Goal: Task Accomplishment & Management: Use online tool/utility

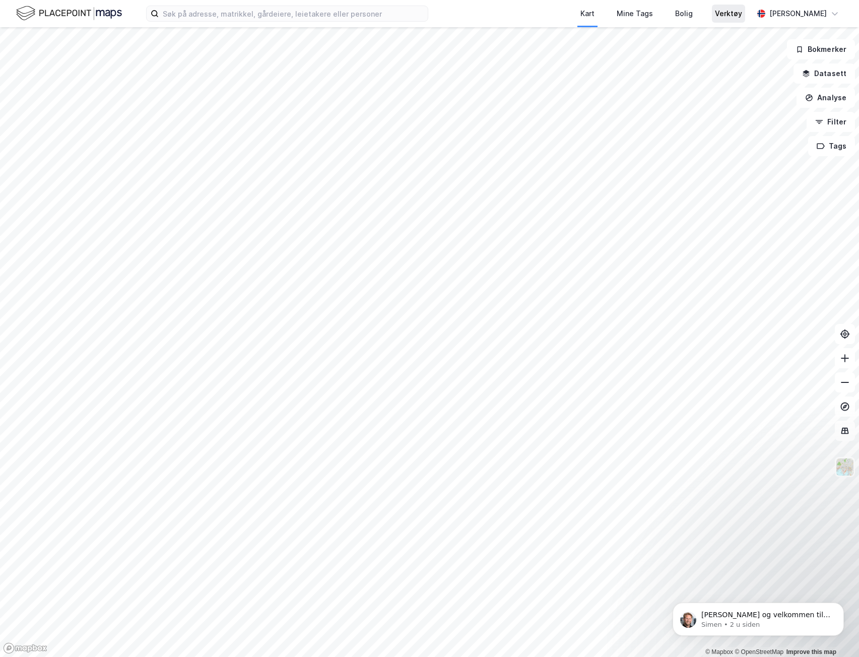
click at [741, 20] on div "Verktøy" at bounding box center [728, 14] width 33 height 18
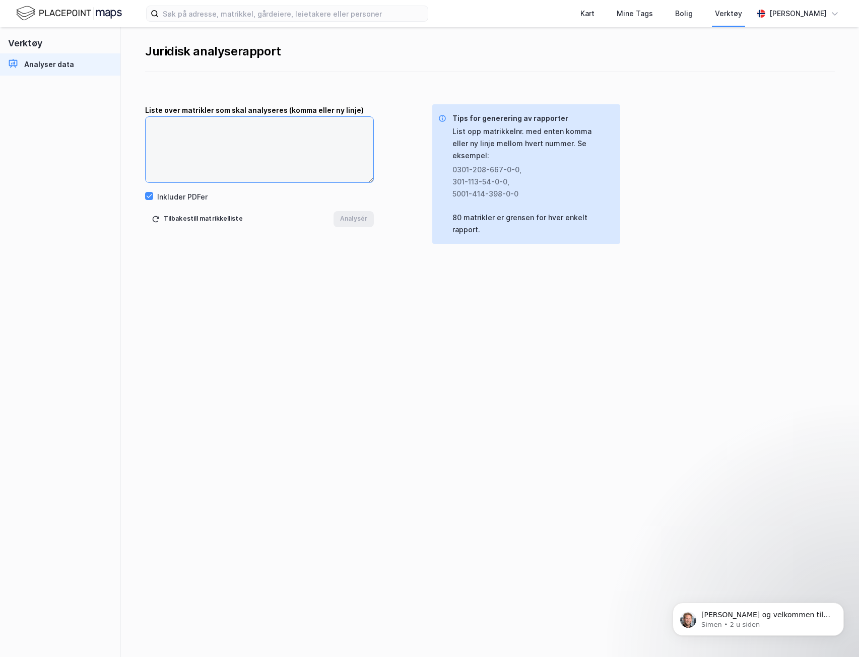
click at [200, 146] on textarea at bounding box center [260, 150] width 228 height 66
click at [275, 146] on textarea at bounding box center [260, 150] width 228 height 66
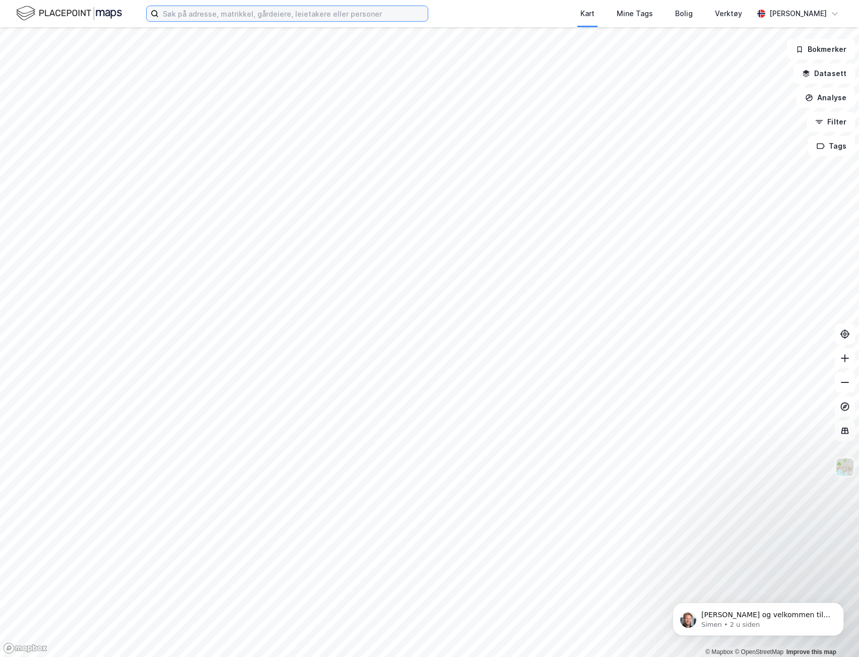
click at [279, 8] on input at bounding box center [293, 13] width 269 height 15
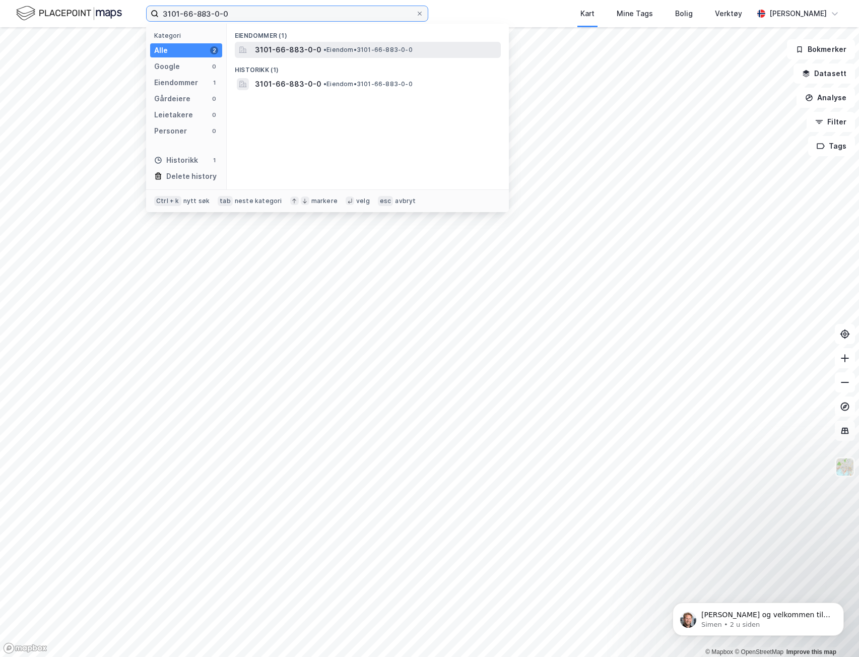
type input "3101-66-883-0-0"
click at [287, 49] on span "3101-66-883-0-0" at bounding box center [288, 50] width 67 height 12
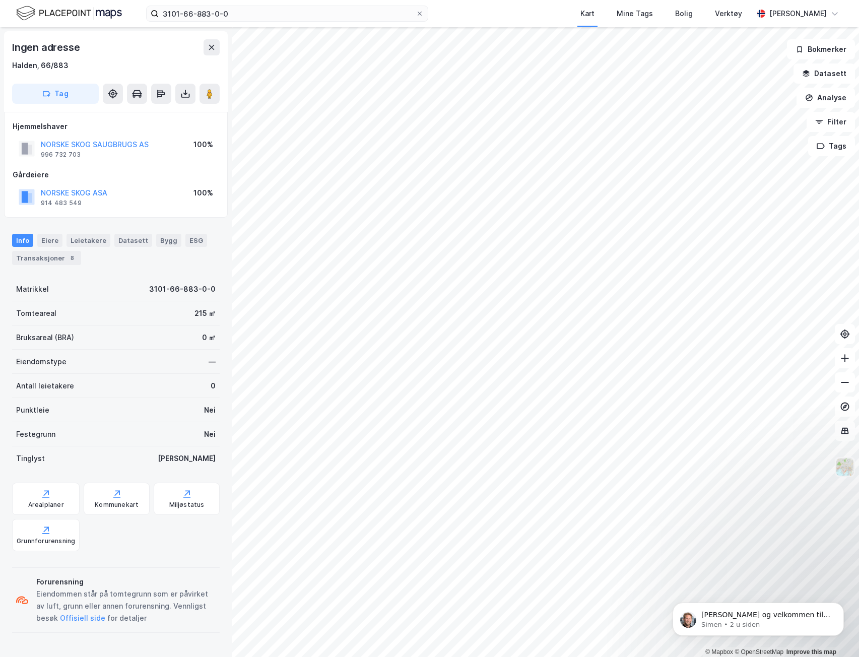
click at [853, 476] on button at bounding box center [845, 467] width 20 height 20
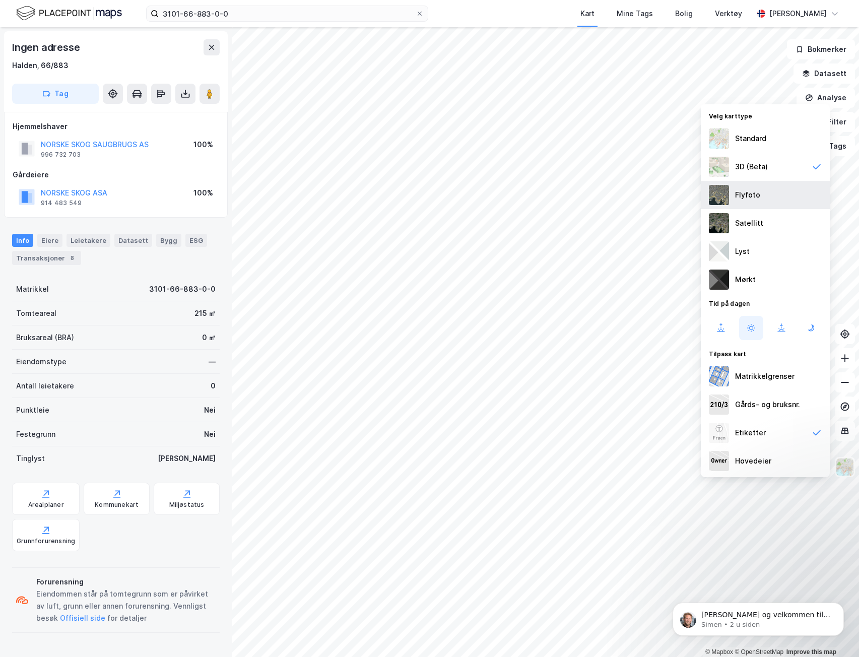
click at [777, 200] on div "Flyfoto" at bounding box center [765, 195] width 129 height 28
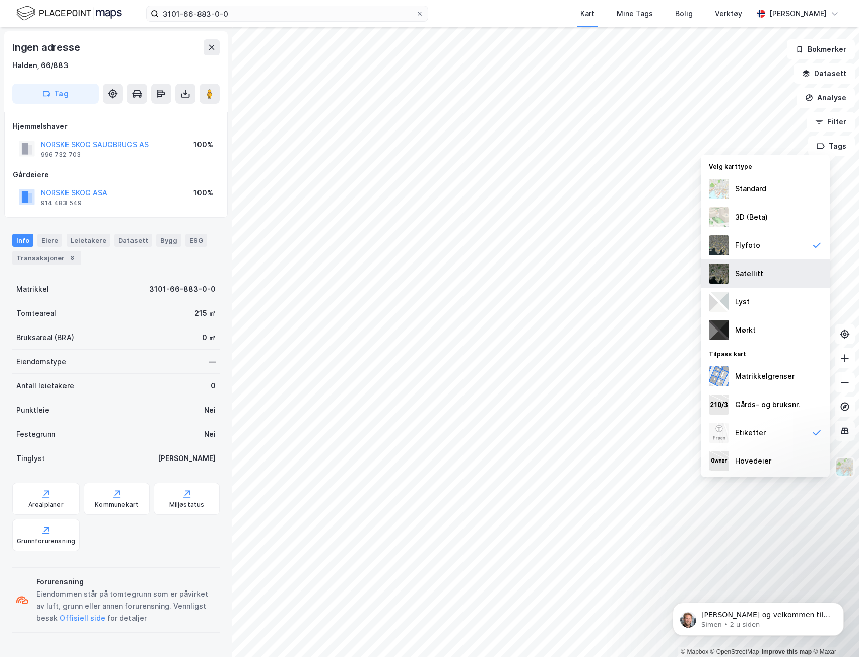
click at [769, 269] on div "Satellitt" at bounding box center [765, 274] width 129 height 28
click at [770, 247] on div "Flyfoto" at bounding box center [765, 245] width 129 height 28
click at [770, 192] on div "Standard" at bounding box center [765, 189] width 129 height 28
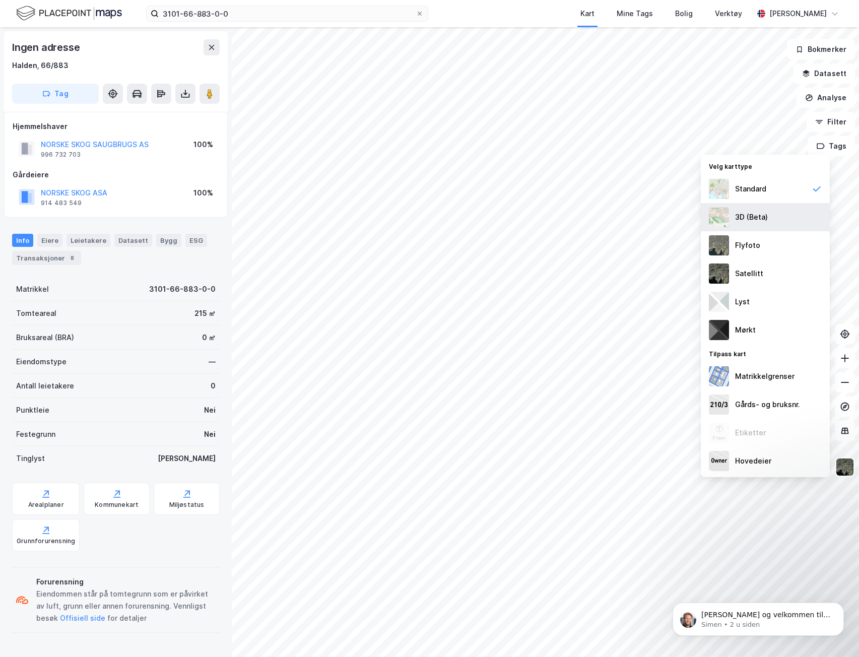
click at [747, 221] on div "3D (Beta)" at bounding box center [751, 217] width 33 height 12
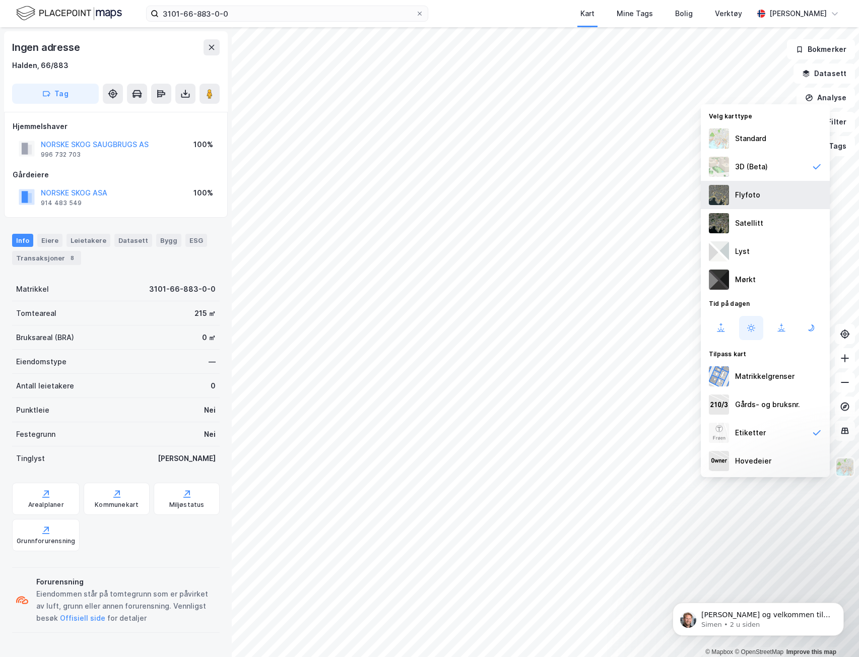
click at [781, 207] on div "Flyfoto" at bounding box center [765, 195] width 129 height 28
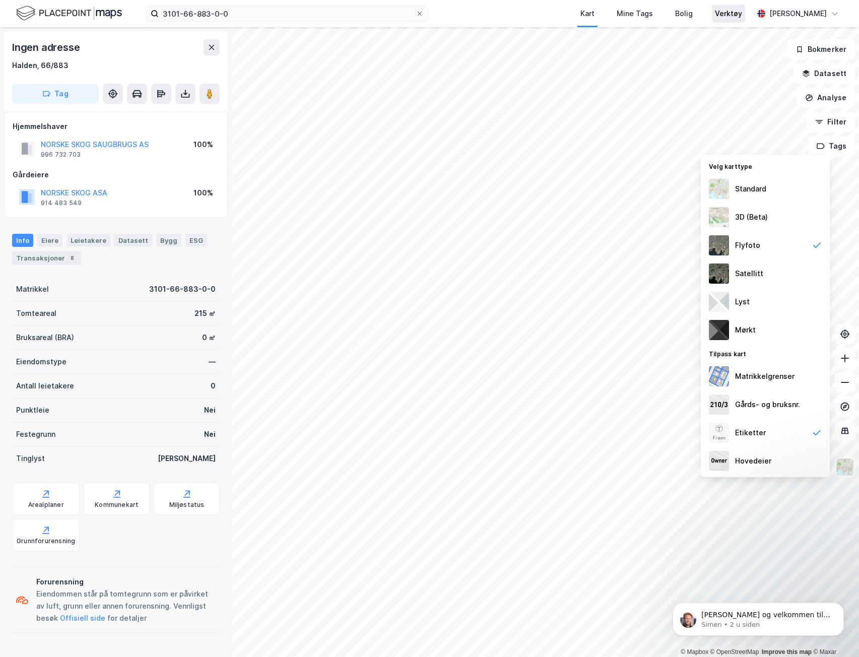
click at [734, 16] on div "Verktøy" at bounding box center [728, 14] width 27 height 12
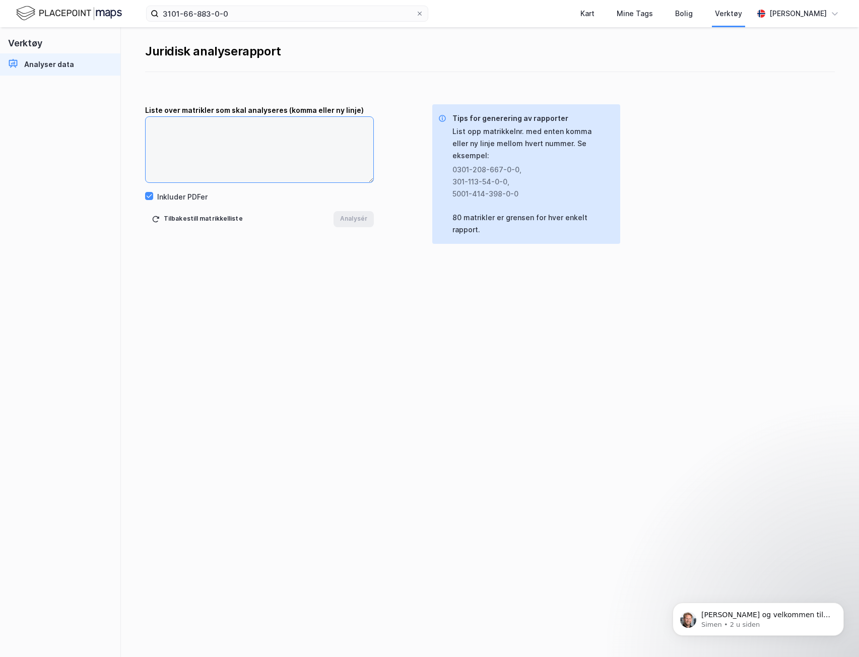
click at [318, 126] on textarea at bounding box center [260, 150] width 228 height 66
paste textarea "3101-66-"
click at [347, 411] on div "Juridisk analyserapport Liste over matrikler som skal analyseres (komma [PERSON…" at bounding box center [490, 342] width 738 height 630
click at [206, 138] on textarea "3101-66-883-0-0 3101-66-" at bounding box center [260, 150] width 228 height 66
paste textarea "3101-66-"
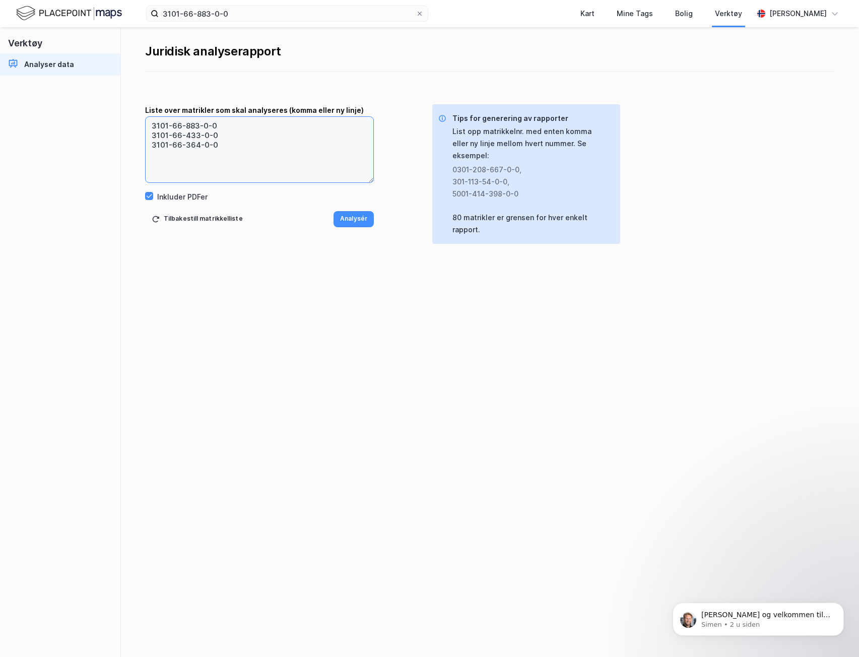
paste textarea "3101-66-"
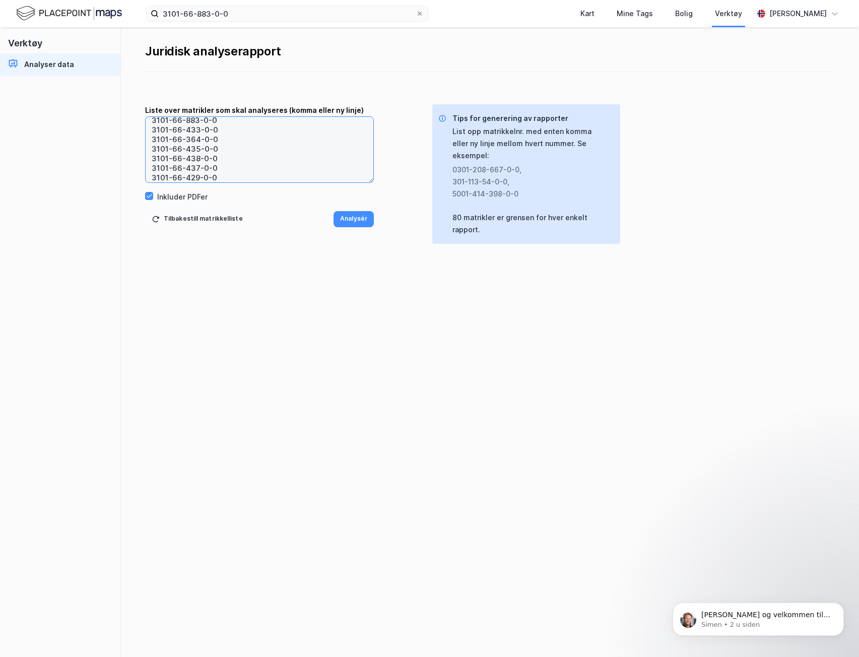
scroll to position [15, 0]
paste textarea "3101-66-"
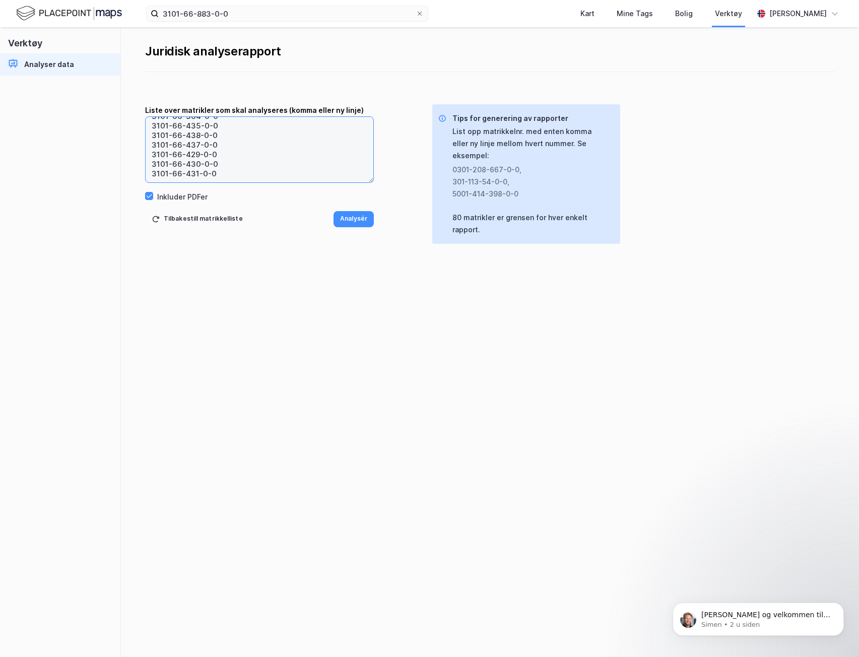
paste textarea "3101-66-"
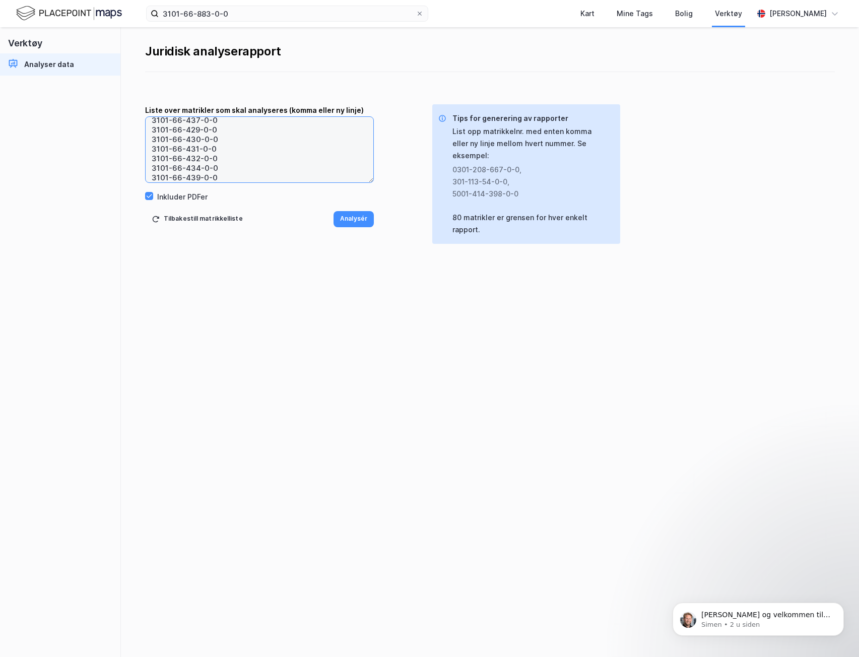
scroll to position [63, 0]
paste textarea "3101-66-"
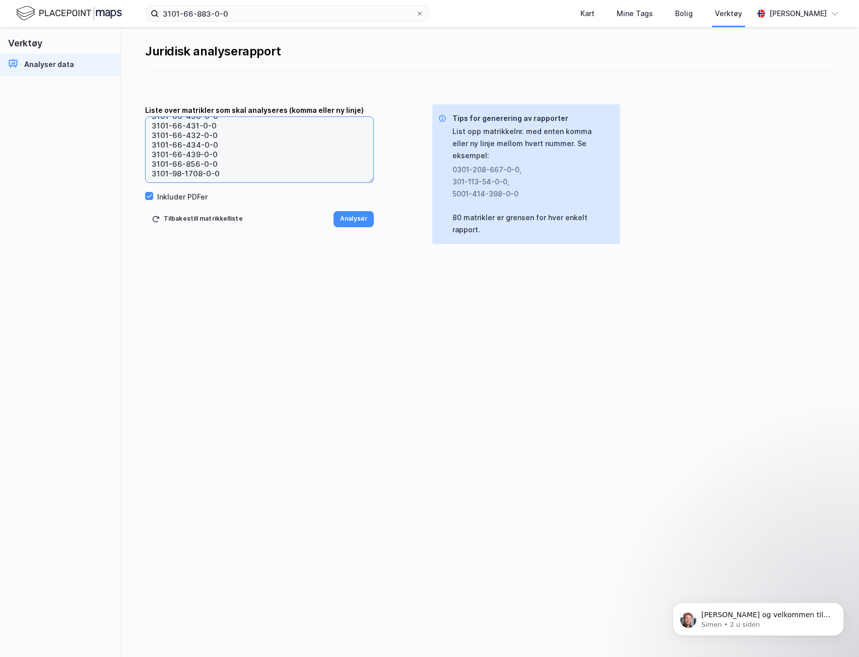
paste textarea "3101-66-"
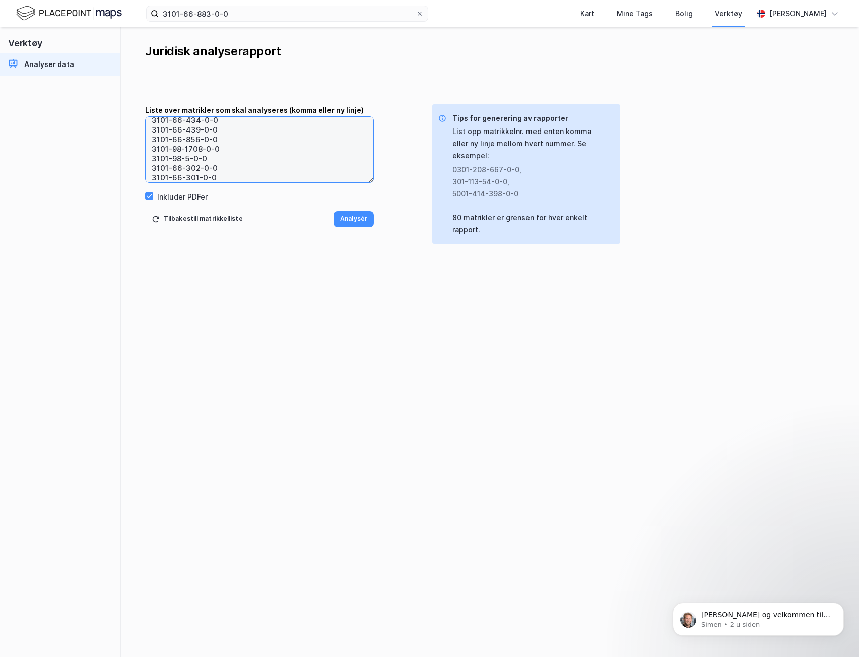
scroll to position [111, 0]
paste textarea "3101-66-"
click at [245, 125] on textarea "3101-66-883-0-0 3101-66-433-0-0 3101-66-364-0-0 3101-66-435-0-0 3101-66-438-0-0…" at bounding box center [260, 150] width 228 height 66
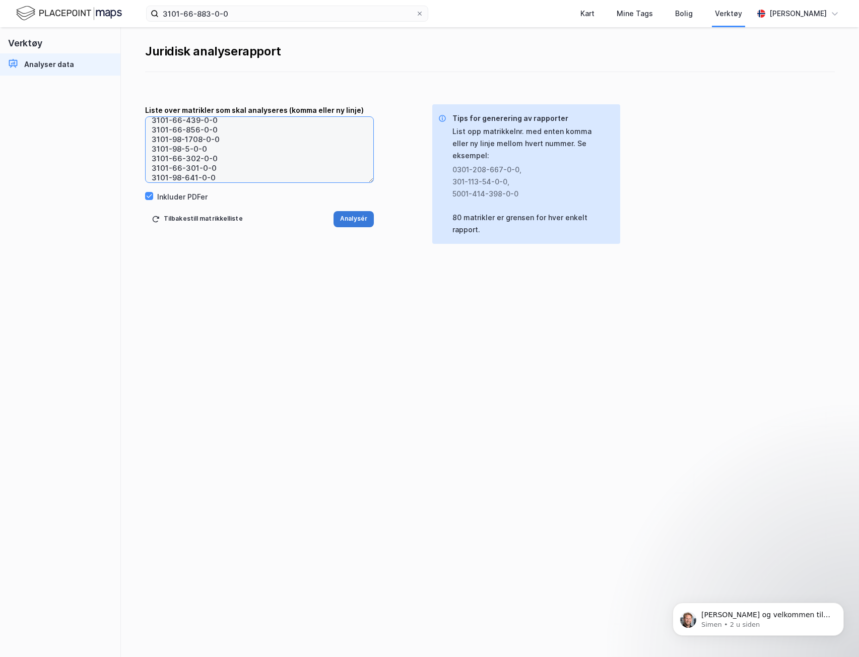
type textarea "3101-66-883-0-0 3101-66-433-0-0 3101-66-364-0-0 3101-66-435-0-0 3101-66-438-0-0…"
click at [353, 216] on button "Analysér" at bounding box center [354, 219] width 40 height 16
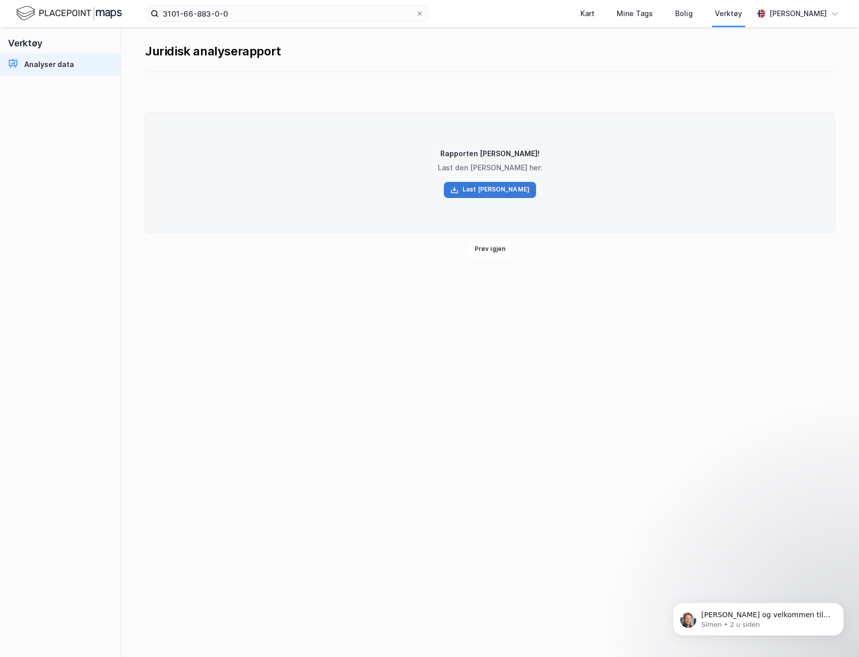
click at [475, 190] on button "Last [PERSON_NAME]" at bounding box center [490, 190] width 92 height 16
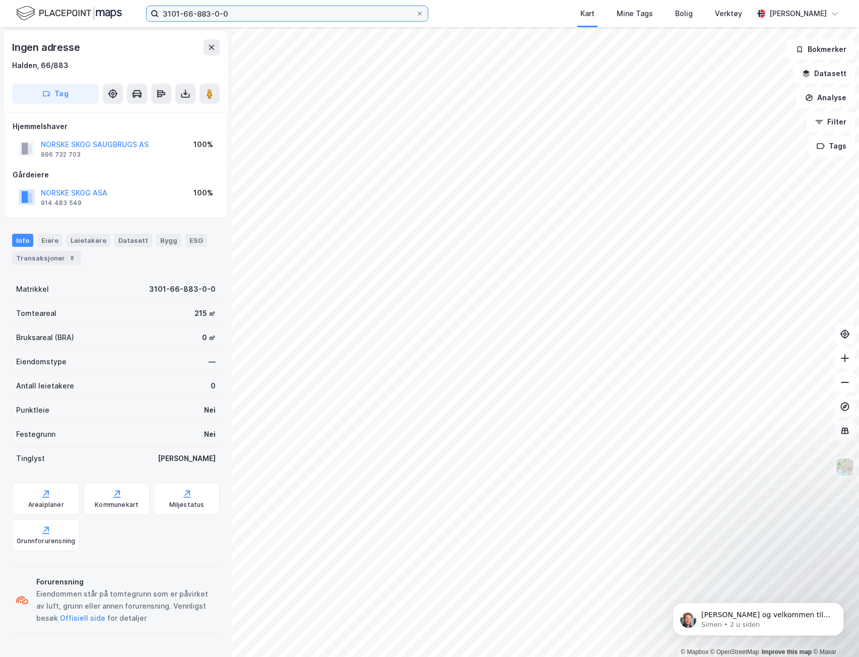
click at [327, 17] on input "3101-66-883-0-0" at bounding box center [287, 13] width 257 height 15
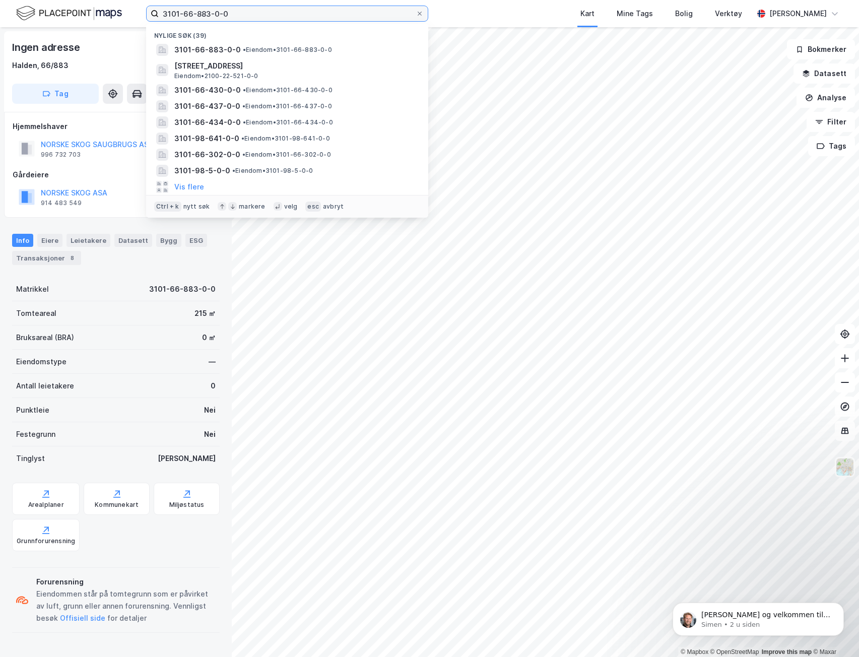
click at [327, 16] on input "3101-66-883-0-0" at bounding box center [287, 13] width 257 height 15
click at [339, 14] on input "3101-66-883-0-0" at bounding box center [287, 13] width 257 height 15
click at [340, 14] on input "3101-66-883-0-0" at bounding box center [287, 13] width 257 height 15
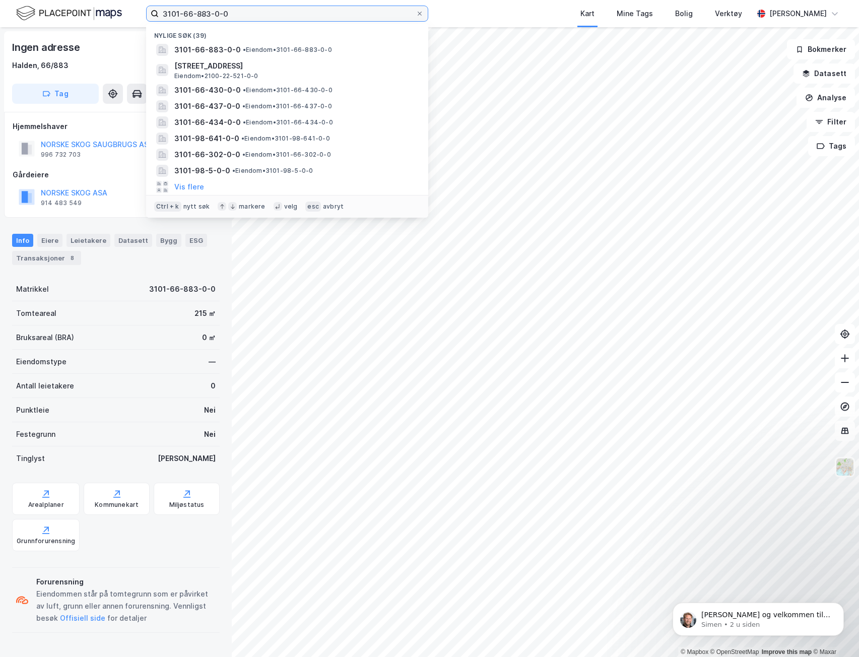
click at [250, 13] on input "3101-66-883-0-0" at bounding box center [287, 13] width 257 height 15
click at [203, 13] on input "3101-66-883-0-0" at bounding box center [287, 13] width 257 height 15
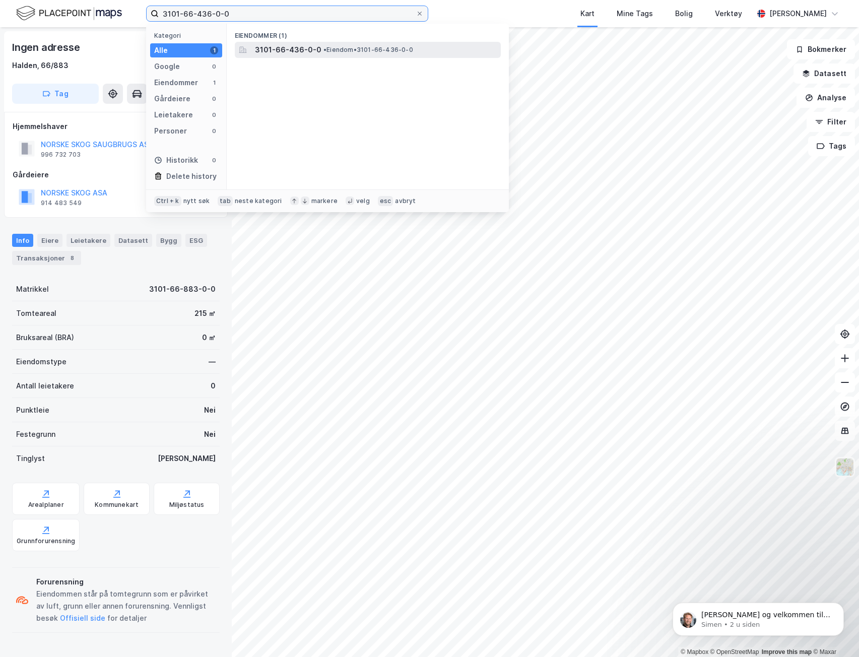
type input "3101-66-436-0-0"
click at [273, 52] on span "3101-66-436-0-0" at bounding box center [288, 50] width 67 height 12
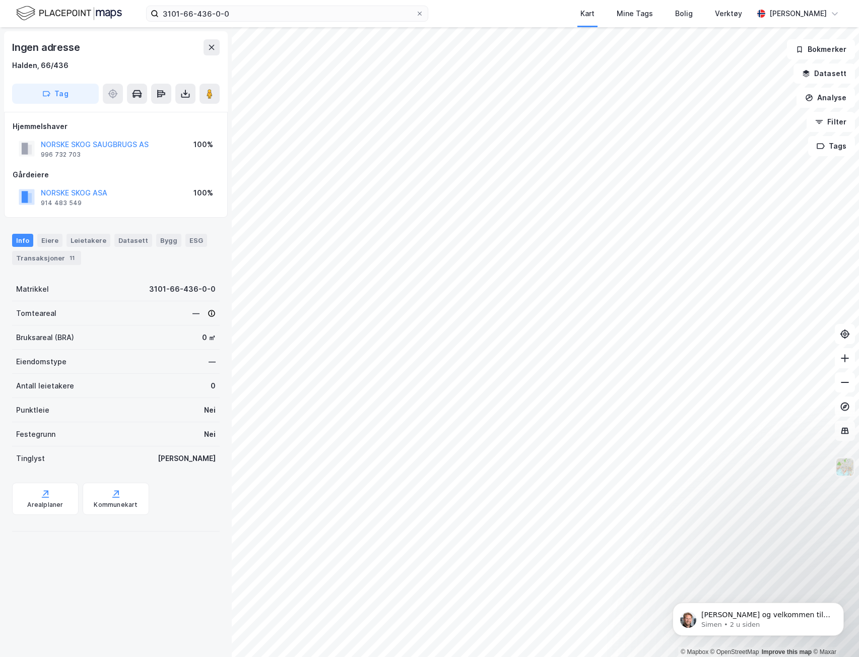
click at [841, 467] on img at bounding box center [845, 467] width 19 height 19
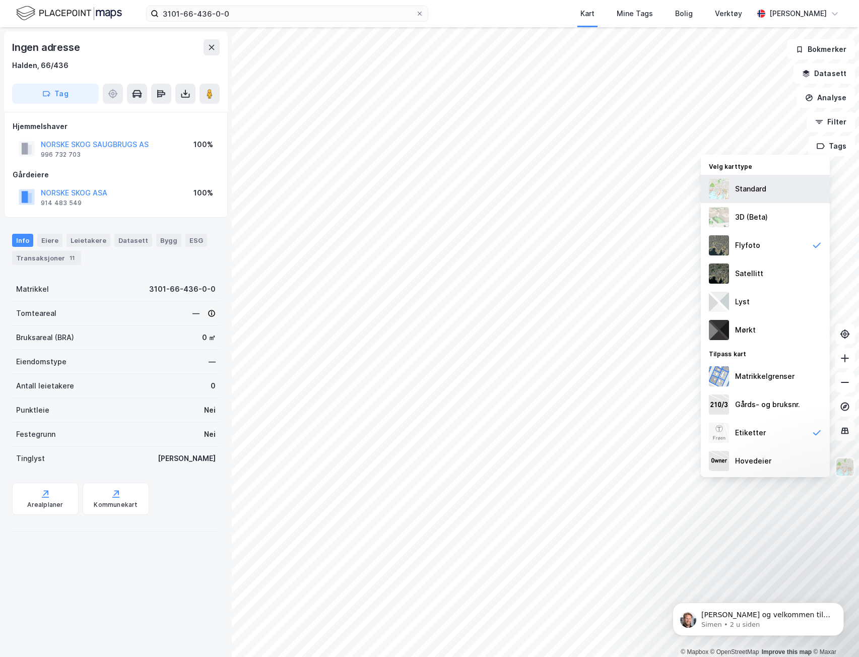
click at [756, 190] on div "Standard" at bounding box center [750, 189] width 31 height 12
